Goal: Task Accomplishment & Management: Manage account settings

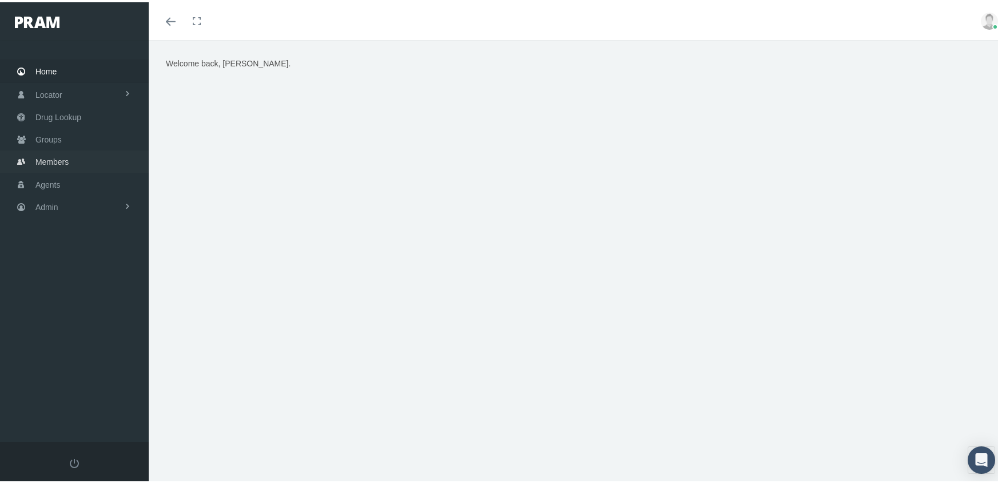
click at [62, 154] on span "Members" at bounding box center [51, 160] width 33 height 22
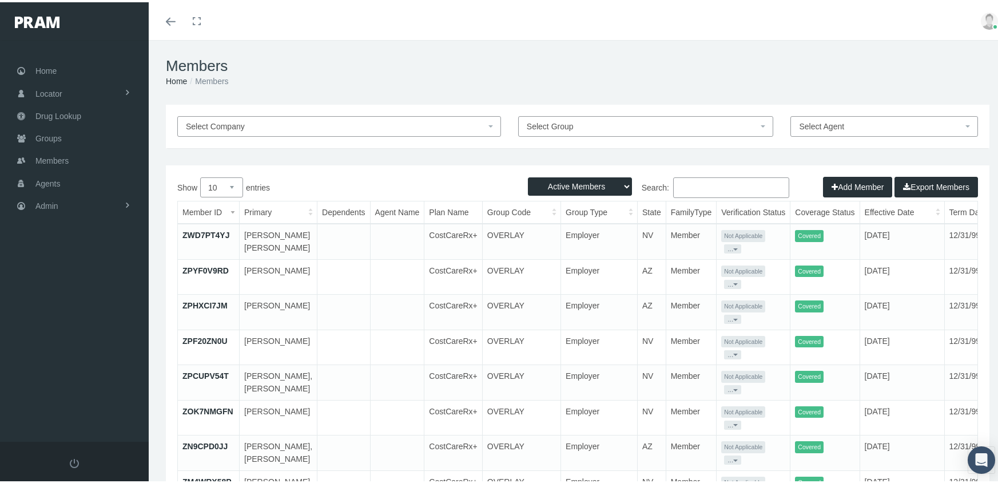
click at [558, 186] on select "Active Members Terminated Members Active & Terminated" at bounding box center [580, 184] width 104 height 18
select select "3"
click at [528, 175] on select "Active Members Terminated Members Active & Terminated" at bounding box center [580, 184] width 104 height 18
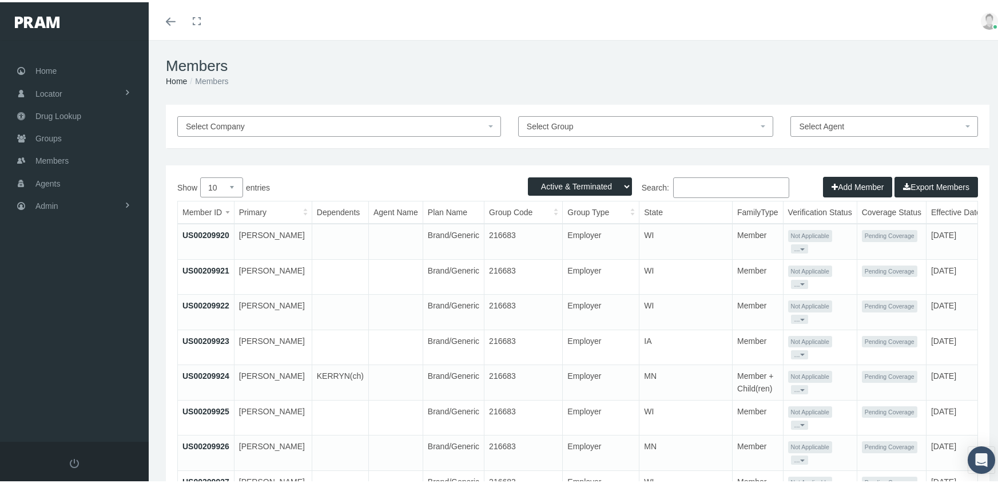
click at [696, 192] on input "Search:" at bounding box center [731, 185] width 116 height 21
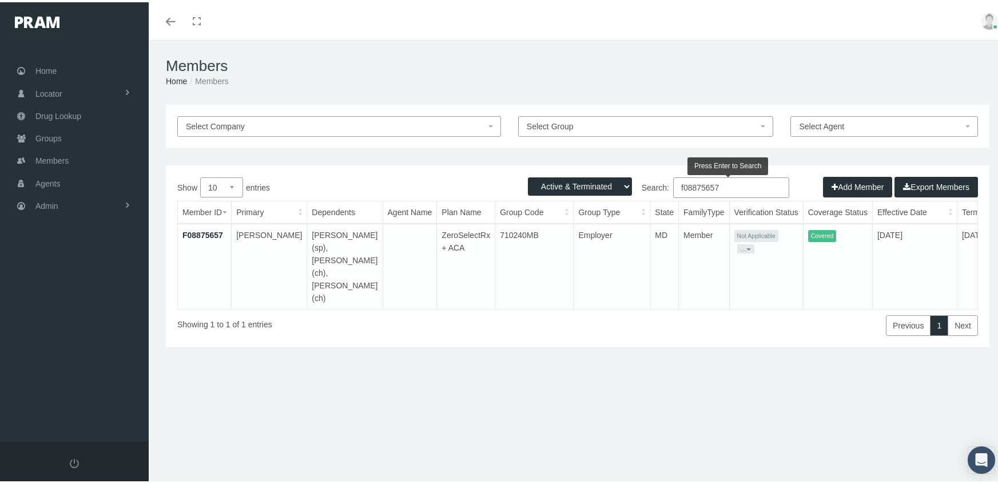
type input "f08875657"
click at [213, 229] on link "F08875657" at bounding box center [202, 232] width 41 height 9
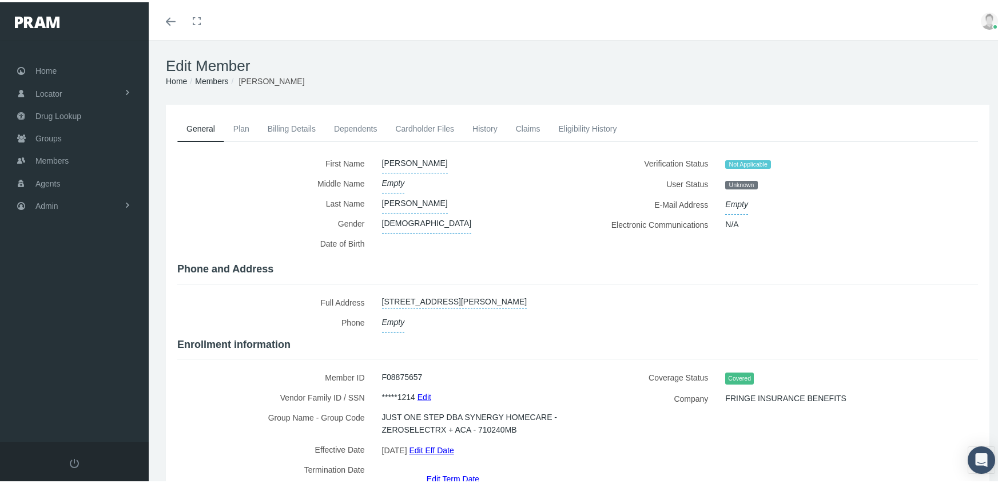
click at [451, 440] on link "Edit Eff Date" at bounding box center [431, 447] width 45 height 17
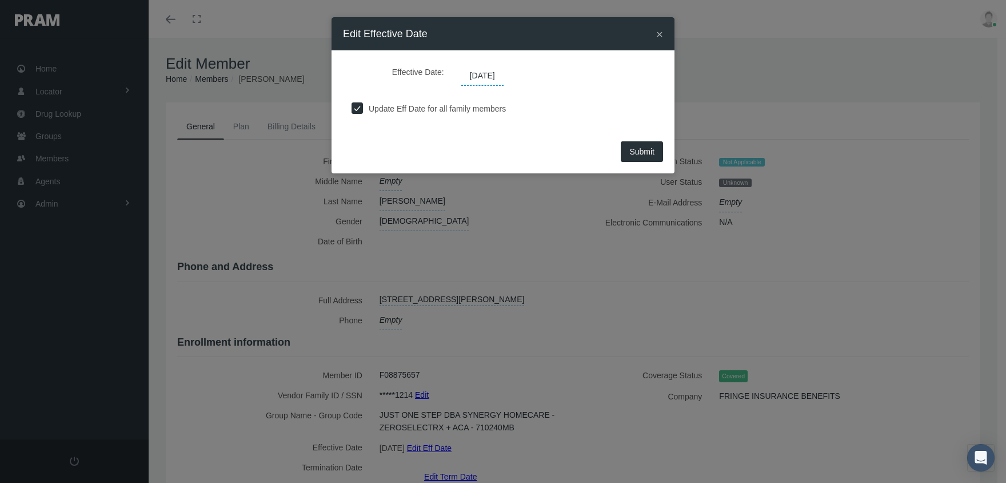
click at [492, 73] on span "06/01/2025" at bounding box center [482, 75] width 42 height 19
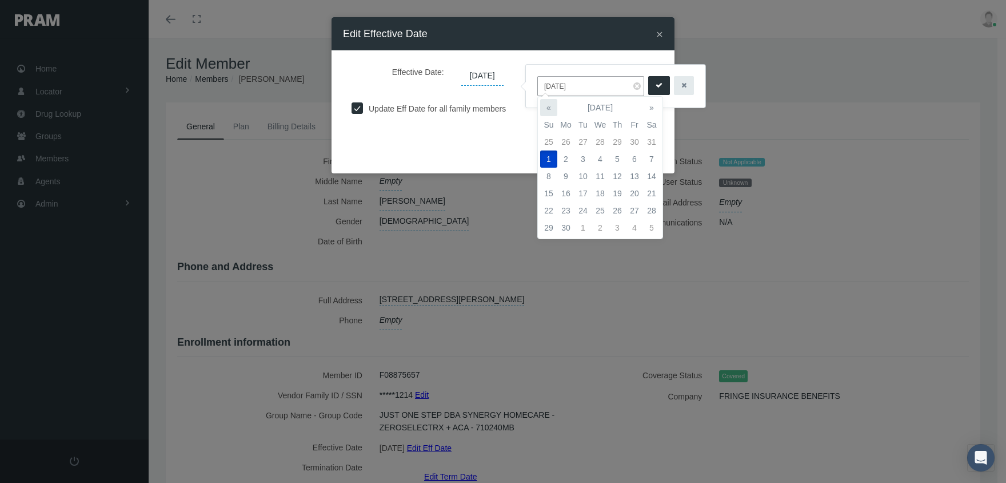
click at [552, 104] on th "«" at bounding box center [548, 107] width 17 height 17
click at [618, 140] on td "1" at bounding box center [617, 141] width 17 height 17
type input "05/01/2025"
click at [656, 87] on button "submit" at bounding box center [659, 85] width 22 height 19
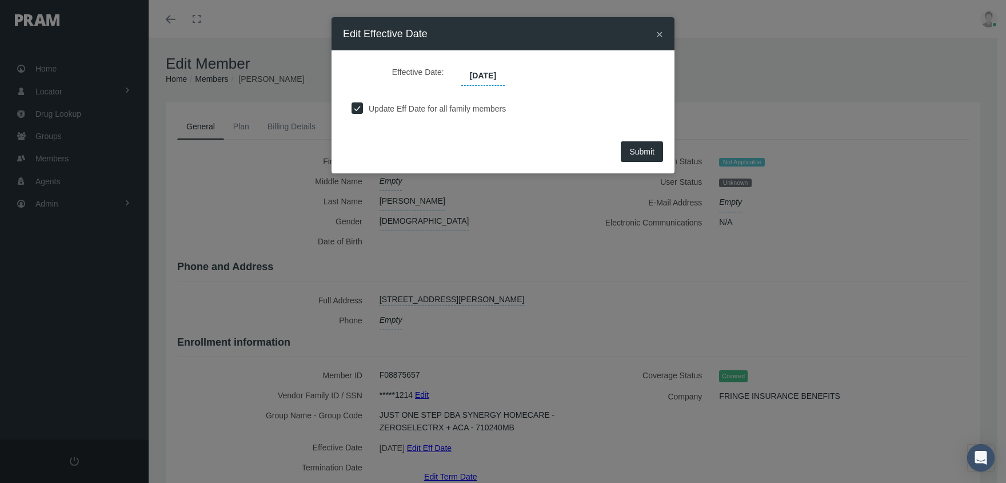
click at [655, 150] on button "Submit" at bounding box center [642, 151] width 42 height 21
click at [642, 156] on button "Submit" at bounding box center [642, 151] width 42 height 21
click at [649, 152] on span "Submit" at bounding box center [642, 151] width 25 height 9
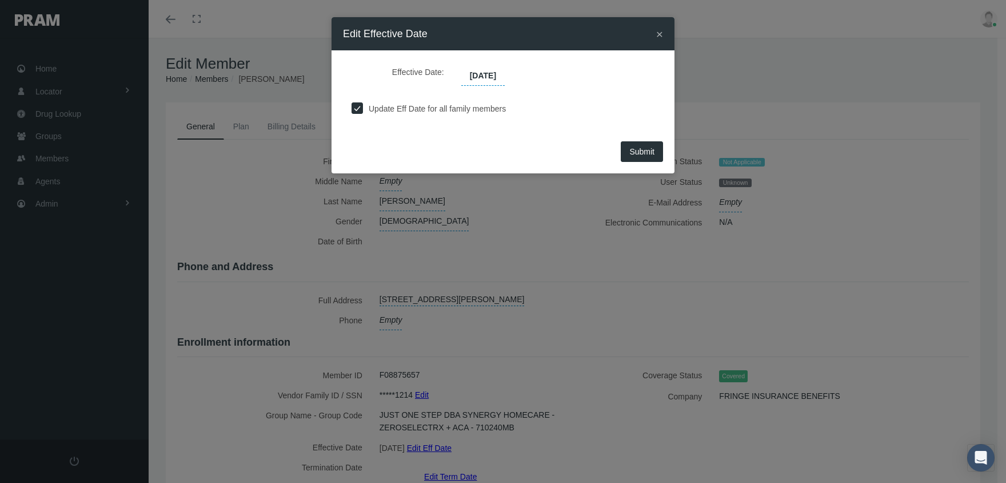
click at [649, 152] on span "Submit" at bounding box center [642, 151] width 25 height 9
click at [655, 35] on div "× Edit Effective Date" at bounding box center [503, 33] width 343 height 33
click at [662, 33] on span "×" at bounding box center [659, 33] width 7 height 13
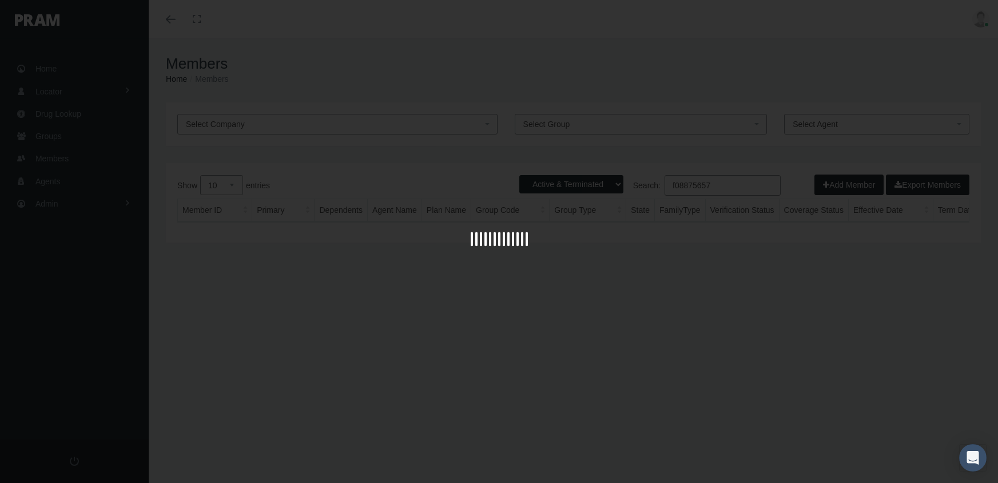
select select "3"
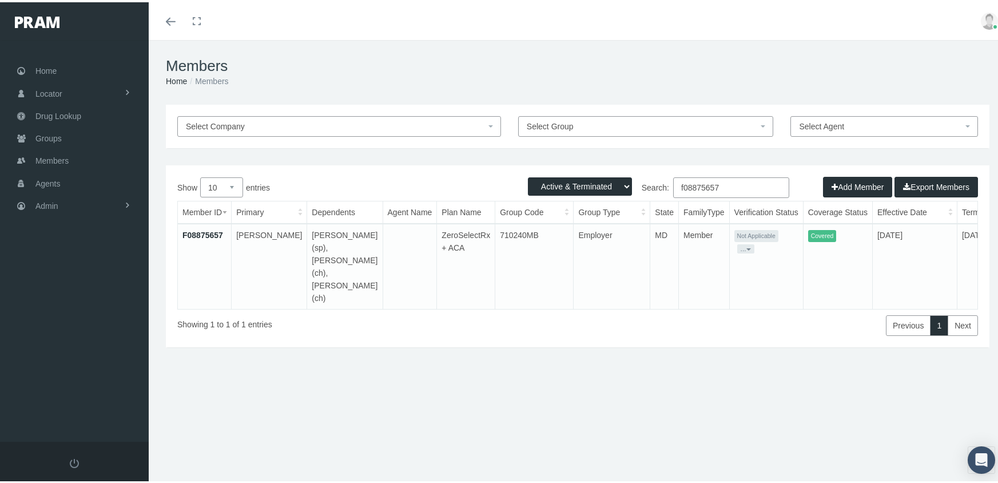
click at [213, 233] on link "F08875657" at bounding box center [202, 232] width 41 height 9
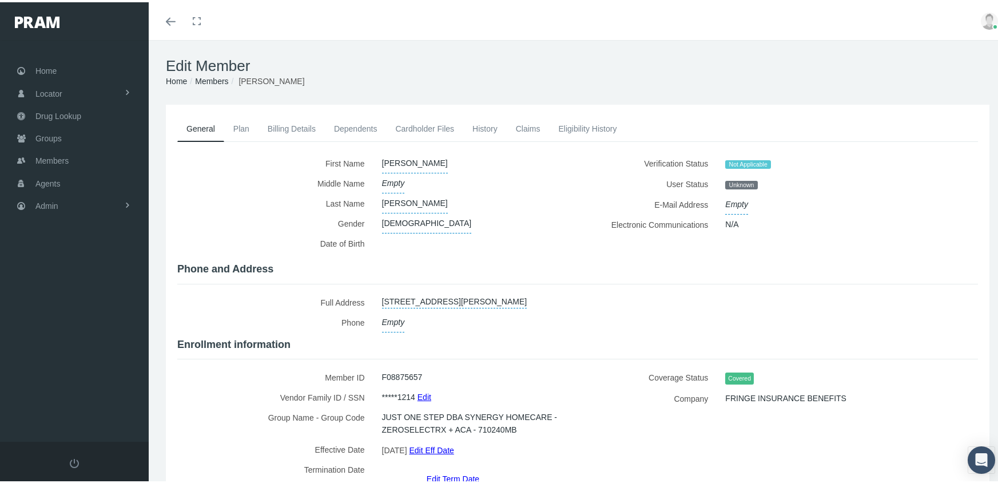
click at [453, 468] on link "Edit Term Date" at bounding box center [453, 476] width 53 height 17
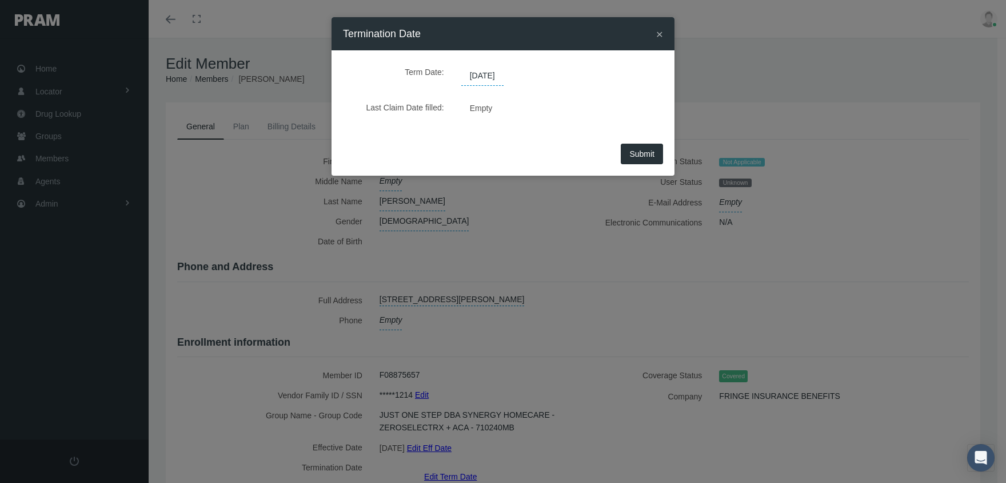
click at [492, 73] on span "[DATE]" at bounding box center [482, 75] width 42 height 19
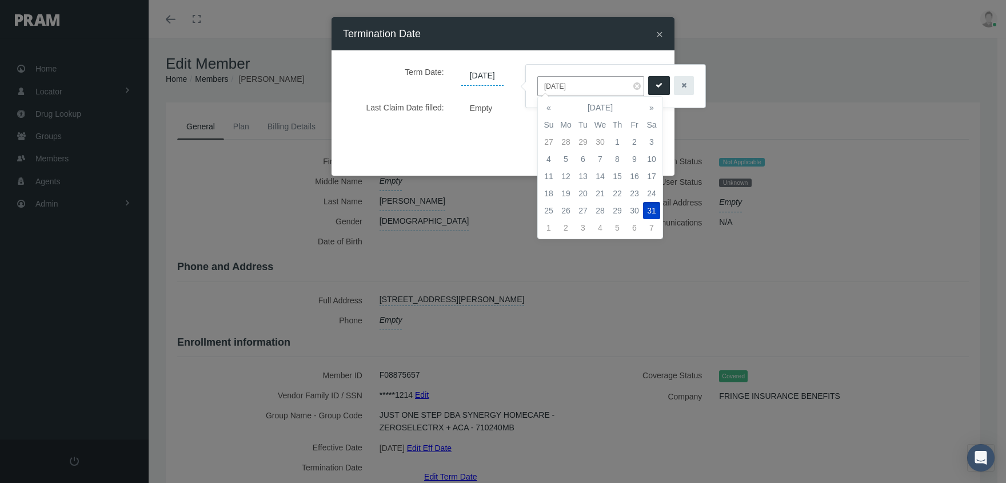
drag, startPoint x: 591, startPoint y: 87, endPoint x: 541, endPoint y: 83, distance: 49.9
click at [541, 83] on input "[DATE]" at bounding box center [590, 86] width 107 height 20
type input "[DATE]"
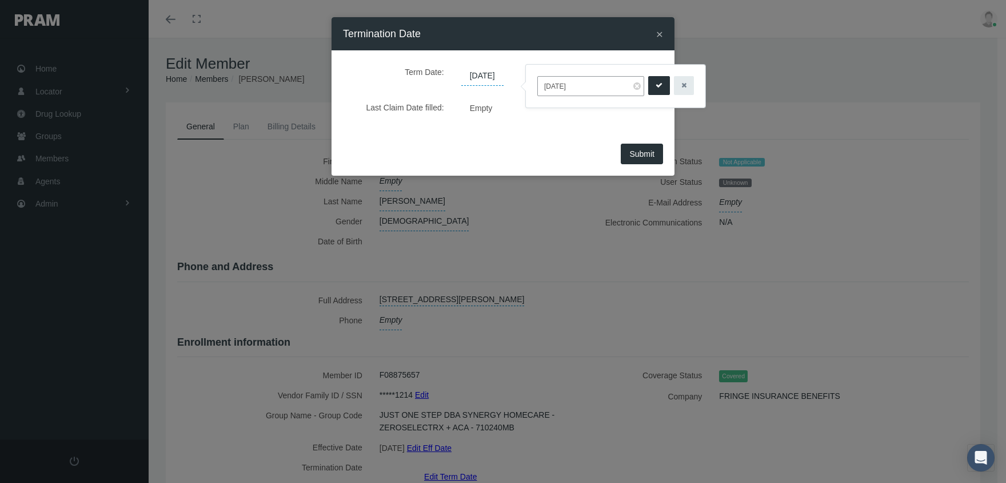
click at [656, 80] on icon "submit" at bounding box center [659, 85] width 7 height 11
click at [659, 149] on button "Submit" at bounding box center [642, 154] width 42 height 21
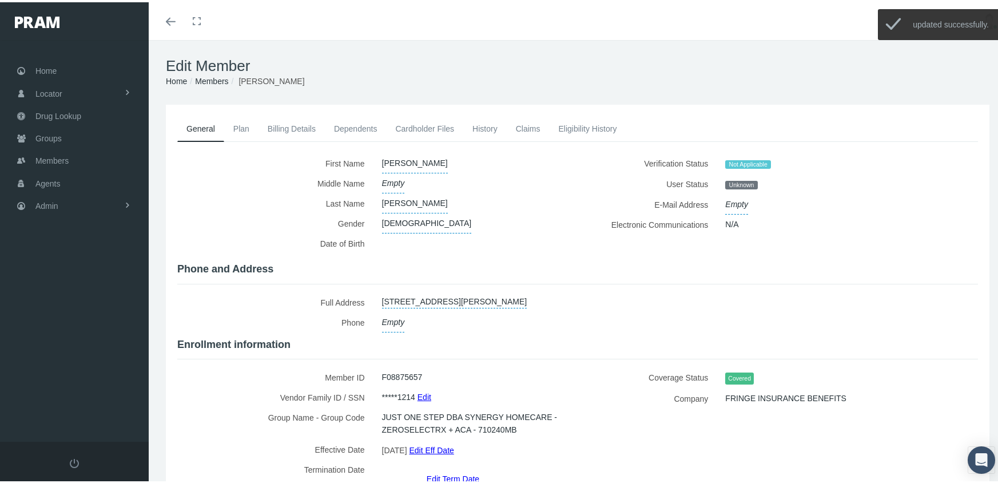
click at [451, 468] on link "Edit Term Date" at bounding box center [453, 476] width 53 height 17
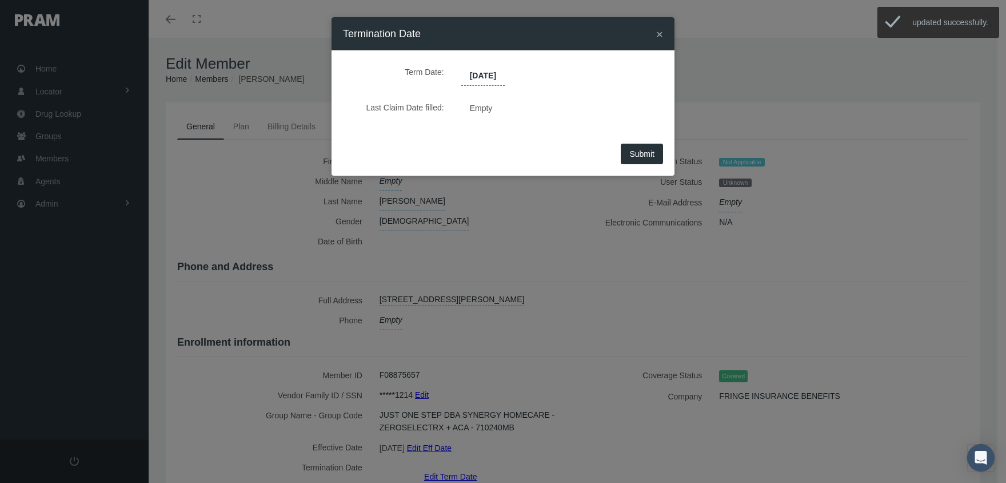
click at [498, 76] on span "[DATE]" at bounding box center [482, 75] width 43 height 19
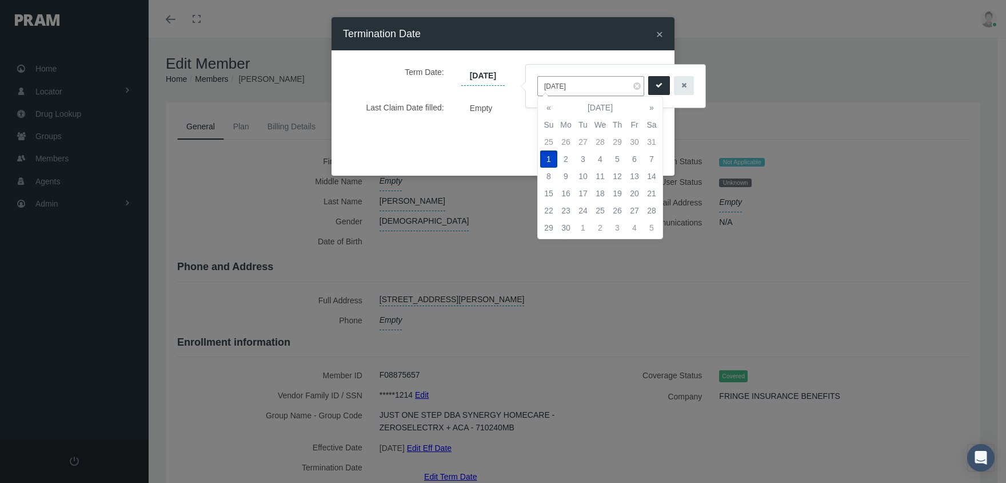
drag, startPoint x: 582, startPoint y: 87, endPoint x: 536, endPoint y: 85, distance: 45.2
click at [536, 85] on div "[DATE]" at bounding box center [616, 86] width 180 height 43
type input "[DATE]"
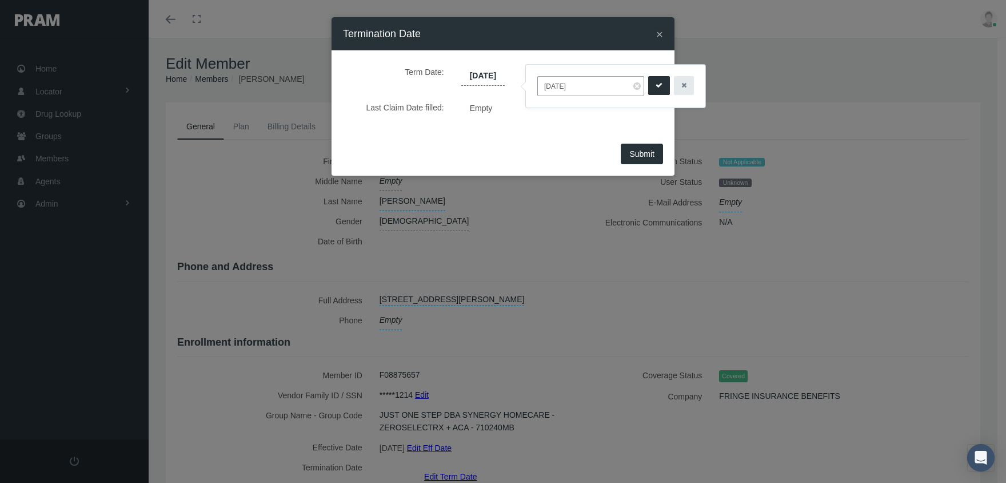
click at [656, 84] on icon "submit" at bounding box center [659, 85] width 7 height 11
click at [649, 146] on button "Submit" at bounding box center [642, 154] width 42 height 21
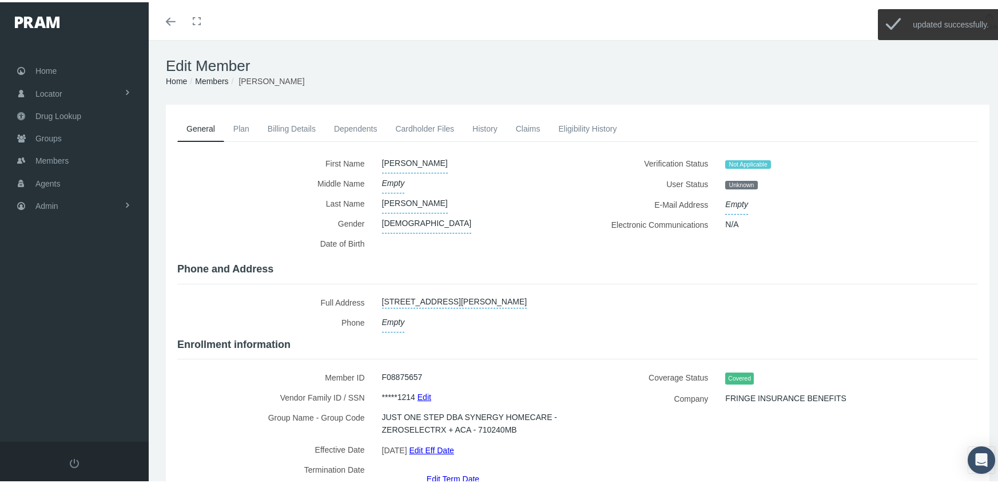
click at [444, 443] on link "Edit Eff Date" at bounding box center [431, 447] width 45 height 17
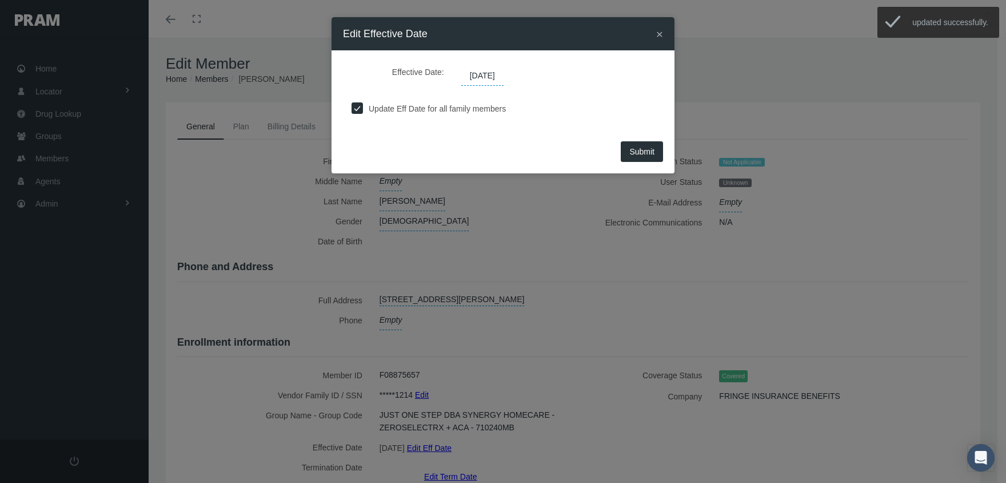
click at [493, 71] on span "[DATE]" at bounding box center [482, 75] width 42 height 19
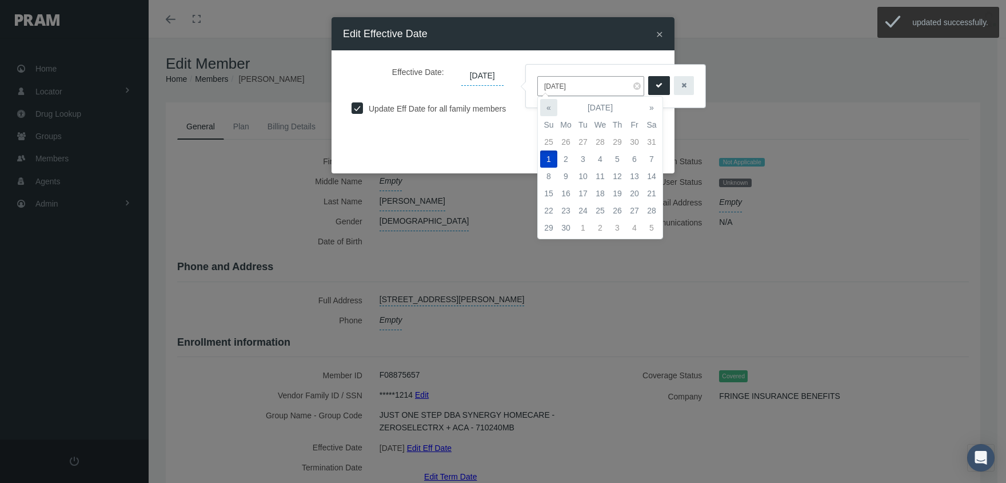
click at [552, 103] on th "«" at bounding box center [548, 107] width 17 height 17
click at [620, 135] on td "1" at bounding box center [617, 141] width 17 height 17
type input "05/01/2025"
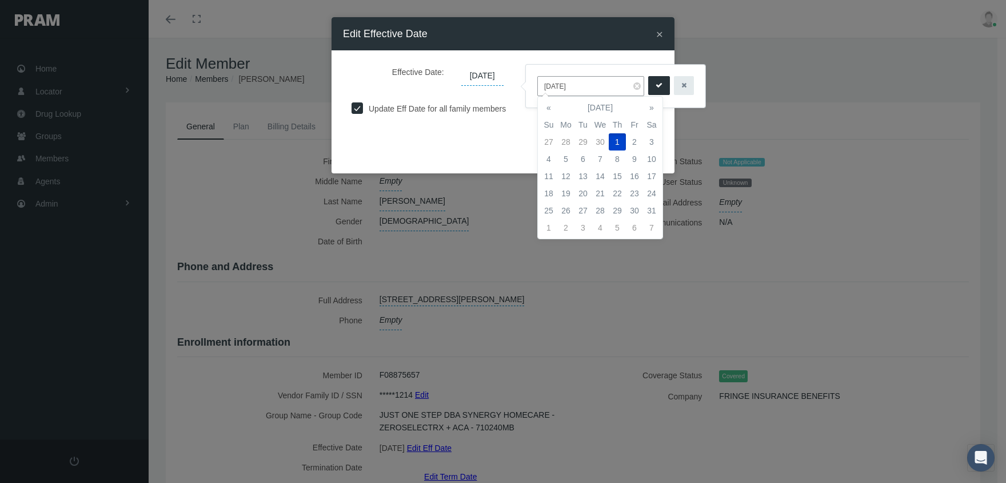
click at [648, 80] on button "submit" at bounding box center [659, 85] width 22 height 19
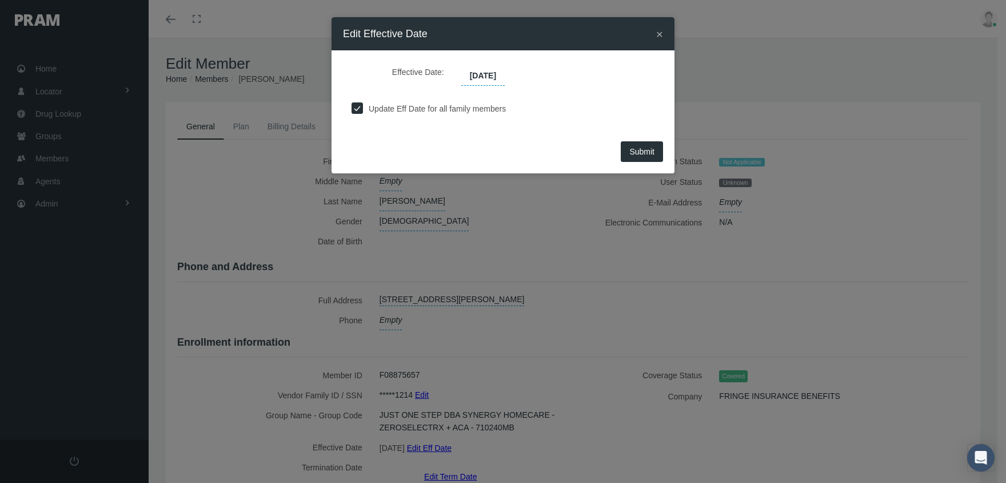
click at [647, 149] on span "Submit" at bounding box center [642, 151] width 25 height 9
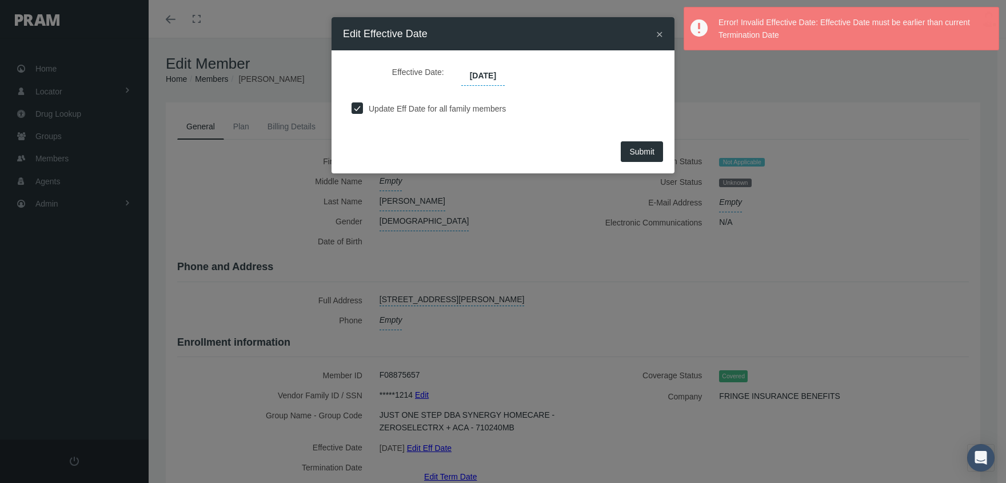
click at [663, 31] on div "× Edit Effective Date" at bounding box center [503, 33] width 343 height 33
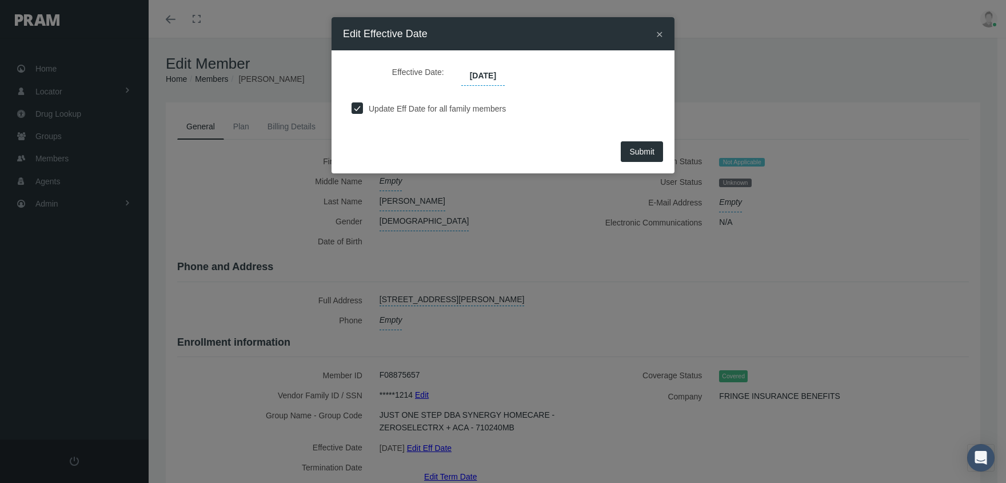
click at [656, 30] on div "× Edit Effective Date" at bounding box center [503, 33] width 343 height 33
click at [660, 31] on span "×" at bounding box center [659, 33] width 7 height 13
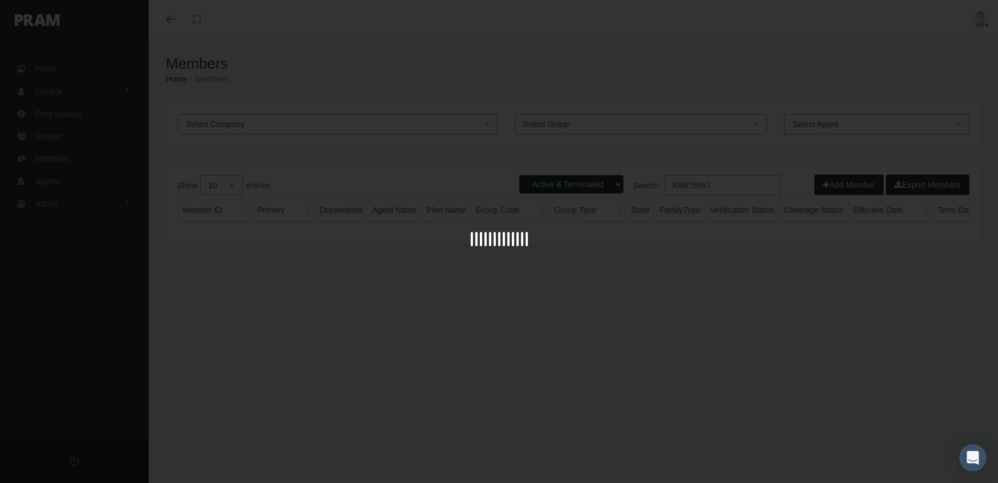
select select "3"
